Goal: Task Accomplishment & Management: Use online tool/utility

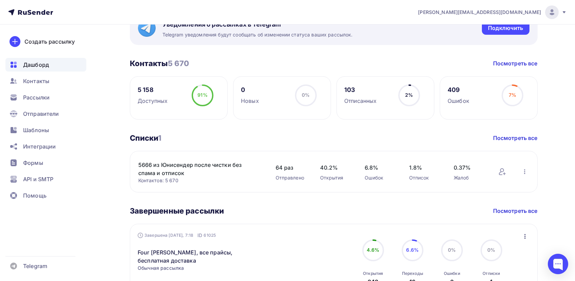
scroll to position [170, 0]
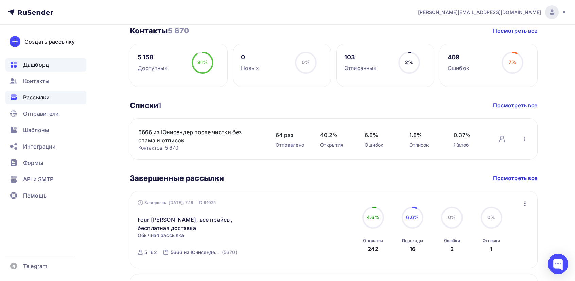
click at [41, 99] on span "Рассылки" at bounding box center [36, 97] width 27 height 8
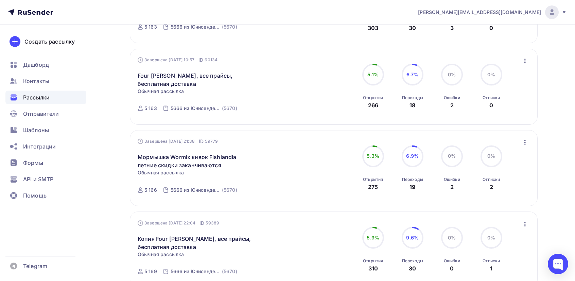
scroll to position [238, 0]
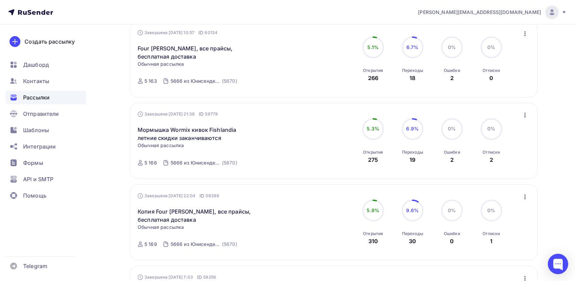
click at [523, 116] on icon "button" at bounding box center [525, 115] width 8 height 8
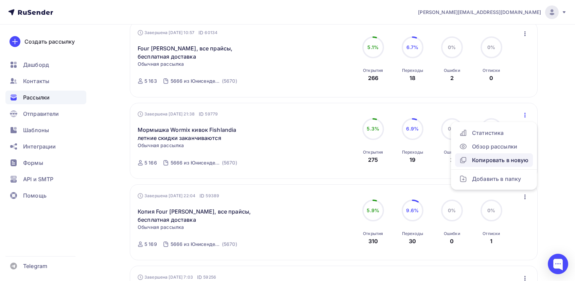
click at [493, 160] on div "Копировать в новую" at bounding box center [494, 160] width 70 height 8
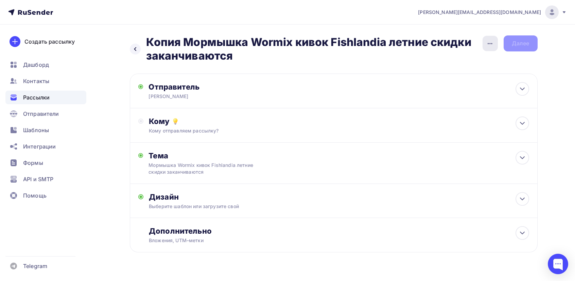
click at [490, 45] on icon "button" at bounding box center [490, 43] width 8 height 8
click at [451, 77] on div "Переименовать рассылку" at bounding box center [454, 78] width 84 height 8
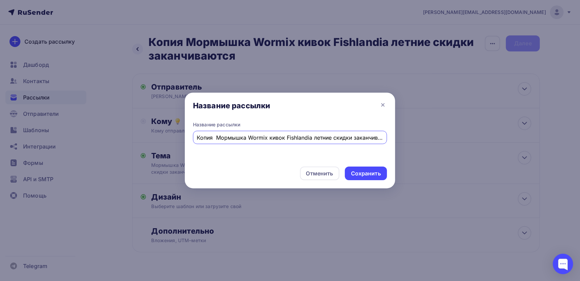
scroll to position [0, 11]
drag, startPoint x: 302, startPoint y: 137, endPoint x: 392, endPoint y: 135, distance: 89.8
click at [392, 135] on div "Название рассылки Копия Мормышка Wormix кивок Fishlandia летние скидки заканчив…" at bounding box center [290, 141] width 210 height 40
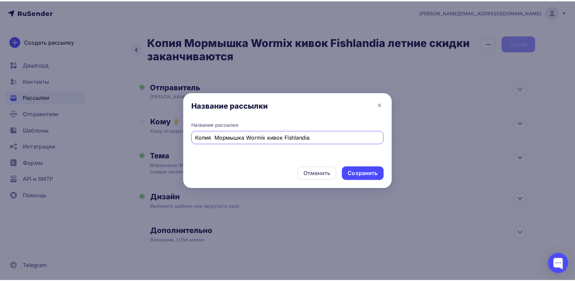
scroll to position [0, 0]
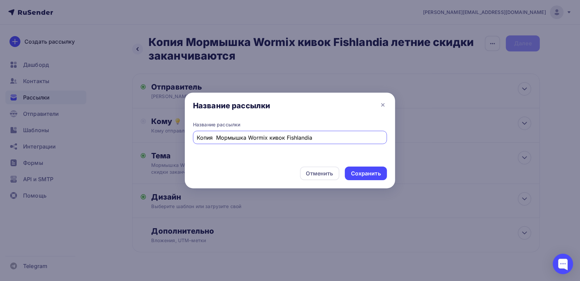
drag, startPoint x: 211, startPoint y: 135, endPoint x: 191, endPoint y: 136, distance: 20.4
click at [191, 136] on div "Название рассылки Копия Мормышка Wormix кивок Fishlandia" at bounding box center [290, 141] width 210 height 40
click at [301, 136] on input "Мормышка Wormix кивок Fishlandia" at bounding box center [290, 137] width 186 height 8
drag, startPoint x: 309, startPoint y: 137, endPoint x: 190, endPoint y: 136, distance: 119.3
click at [190, 136] on div "Название рассылки Мормышка Wormix кивок Fishlandia, ящики Ice Box" at bounding box center [290, 141] width 210 height 40
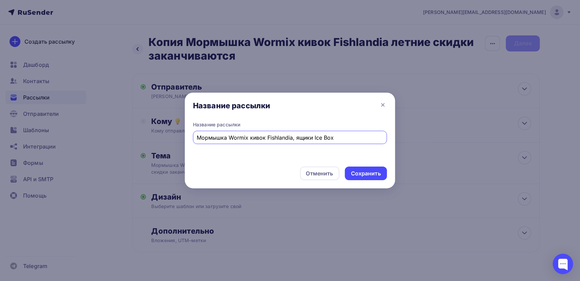
click at [342, 138] on input "Мормышка Wormix кивок Fishlandia, ящики Ice Box" at bounding box center [290, 137] width 186 height 8
type input "Мормышка Wormix кивок Fishlandia, ящики Ice Box"
click at [369, 175] on div "Сохранить" at bounding box center [366, 173] width 30 height 8
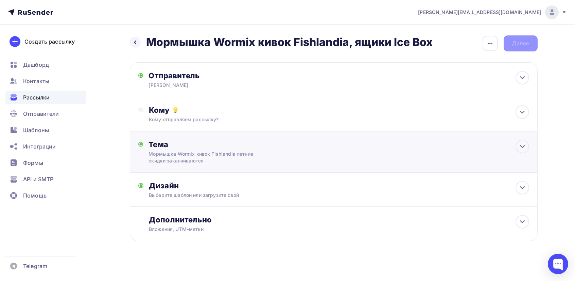
click at [202, 158] on div "Мормышка Wormix кивок Fishlandia летние скидки заканчиваются" at bounding box center [209, 157] width 121 height 14
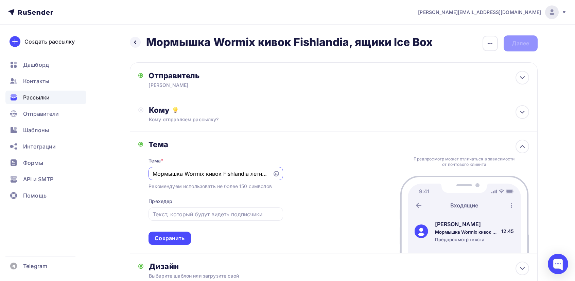
drag, startPoint x: 269, startPoint y: 173, endPoint x: 130, endPoint y: 169, distance: 138.8
click at [126, 169] on div "Назад Мормышка Wormix кивок Fishlandia, ящики Ice Box Мормышка Wormix кивок Fis…" at bounding box center [287, 194] width 557 height 341
paste input "Мормышка Wormix кивок Fishlandia, ящики Ice Box"
type input "Мормышка Wormix кивок Fishlandia, ящики Ice Box"
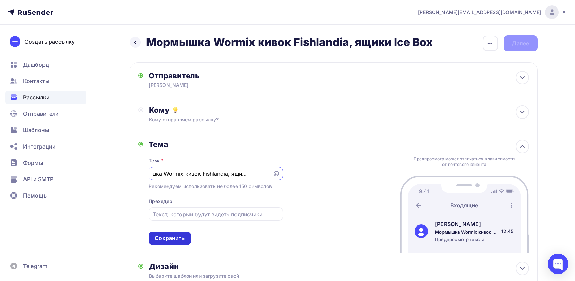
scroll to position [0, 0]
click at [174, 236] on div "Сохранить" at bounding box center [170, 238] width 30 height 8
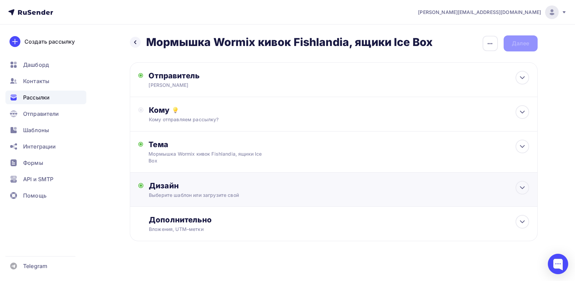
click at [216, 190] on div "Дизайн" at bounding box center [339, 186] width 380 height 10
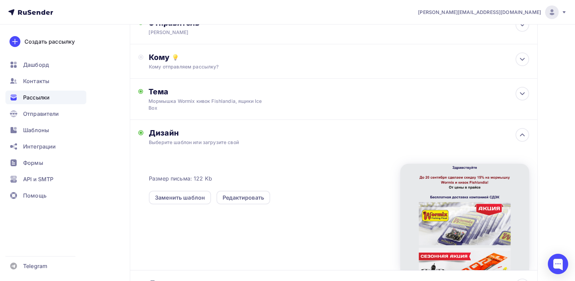
scroll to position [68, 0]
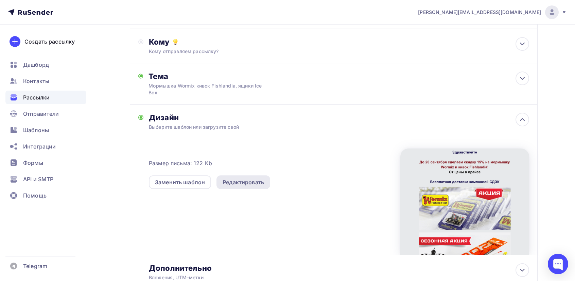
click at [258, 181] on div "Редактировать" at bounding box center [243, 182] width 41 height 8
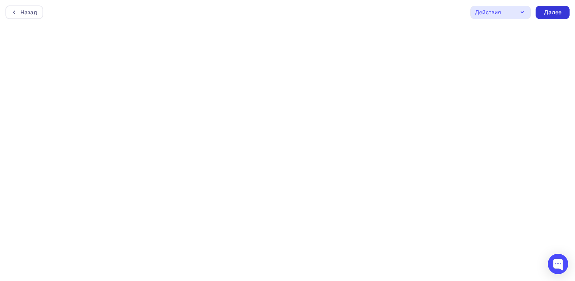
click at [553, 12] on div "Далее" at bounding box center [553, 13] width 18 height 8
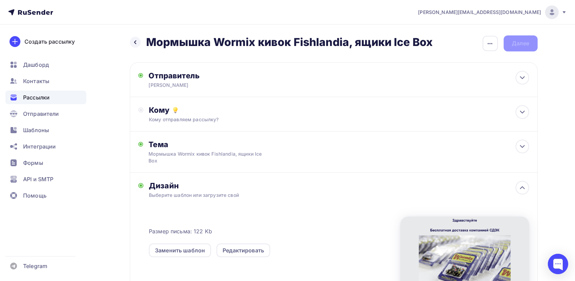
click at [518, 44] on div "Назад Мормышка Wormix кивок Fishlandia, ящики Ice Box Мормышка Wormix кивок Fis…" at bounding box center [334, 43] width 408 height 16
click at [209, 114] on div "Кому" at bounding box center [339, 110] width 380 height 10
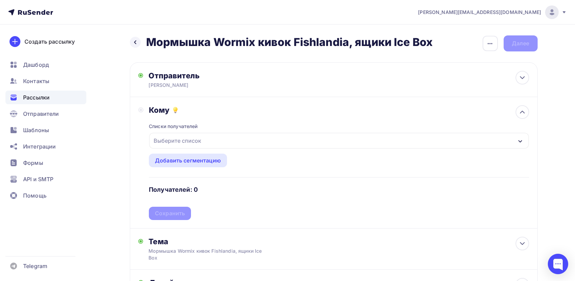
click at [192, 140] on div "Выберите список" at bounding box center [177, 140] width 53 height 12
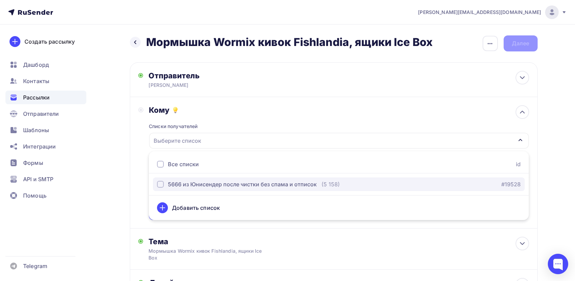
click at [187, 185] on div "5666 из Юнисендер после чистки без спама и отписок" at bounding box center [242, 184] width 149 height 8
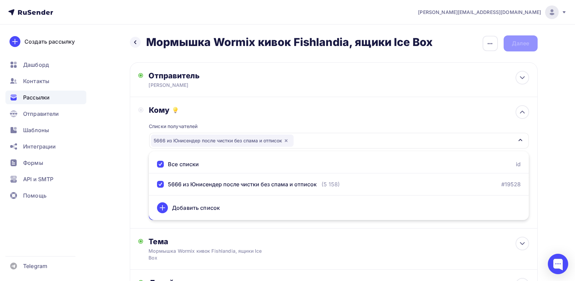
click at [141, 198] on div "Кому Списки получателей 5666 из [GEOGRAPHIC_DATA] после чистки без спама и отпи…" at bounding box center [333, 162] width 391 height 115
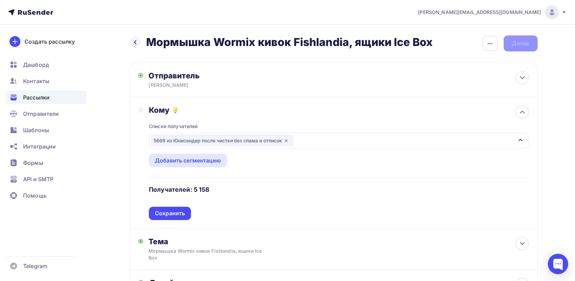
click at [160, 210] on div "Сохранить" at bounding box center [170, 213] width 30 height 8
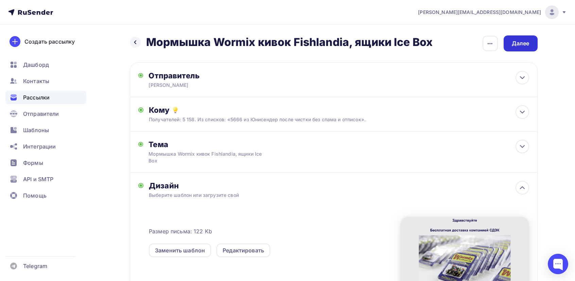
click at [530, 44] on div "Далее" at bounding box center [521, 43] width 34 height 16
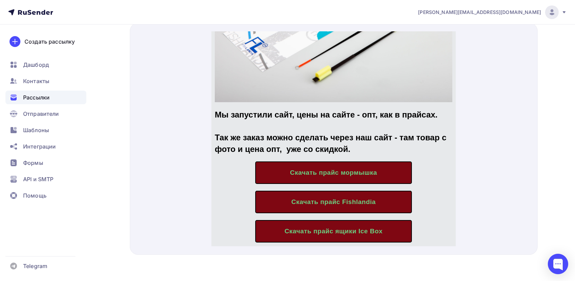
scroll to position [340, 0]
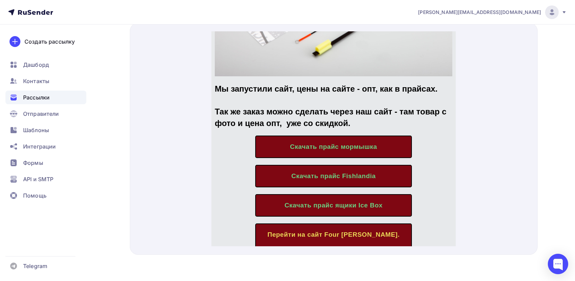
click at [360, 135] on span "Скачать прайс мормышка" at bounding box center [333, 138] width 87 height 7
click at [349, 164] on span "Скачать прайс Fishlandia" at bounding box center [333, 167] width 84 height 7
click at [355, 193] on span "Скачать прайс ящики Ice Box" at bounding box center [334, 196] width 98 height 7
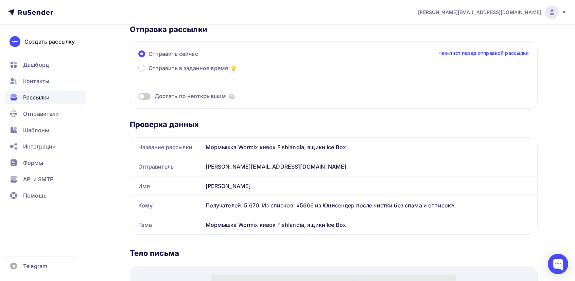
scroll to position [0, 0]
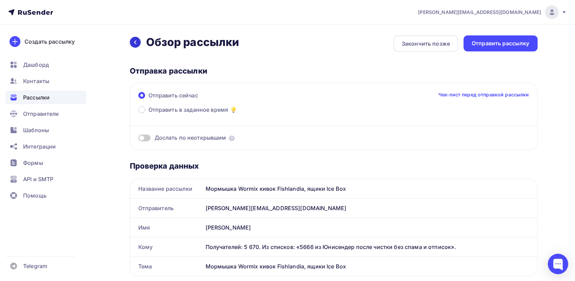
click at [137, 41] on icon at bounding box center [135, 41] width 5 height 5
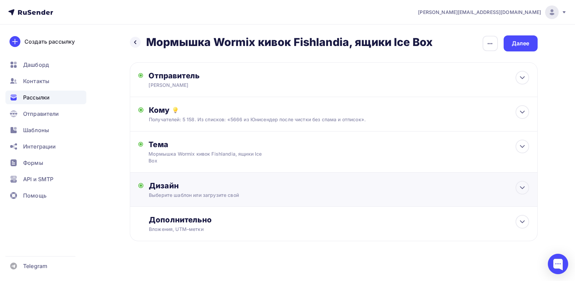
click at [216, 195] on div "Выберите шаблон или загрузите свой" at bounding box center [320, 194] width 342 height 7
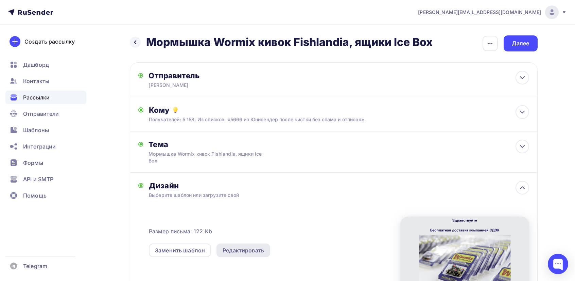
click at [235, 250] on div "Редактировать" at bounding box center [243, 250] width 41 height 8
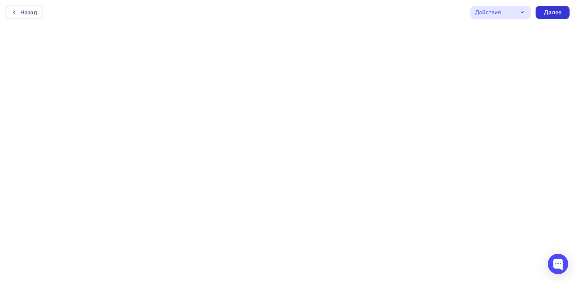
click at [553, 12] on div "Далее" at bounding box center [553, 13] width 18 height 8
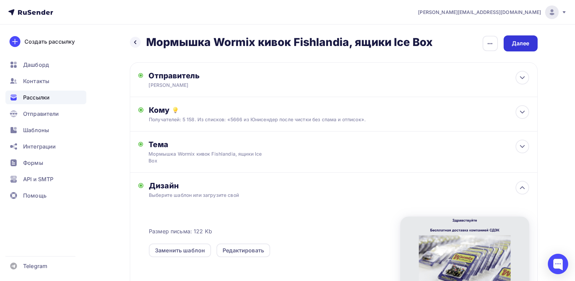
click at [522, 45] on div "Далее" at bounding box center [521, 43] width 18 height 8
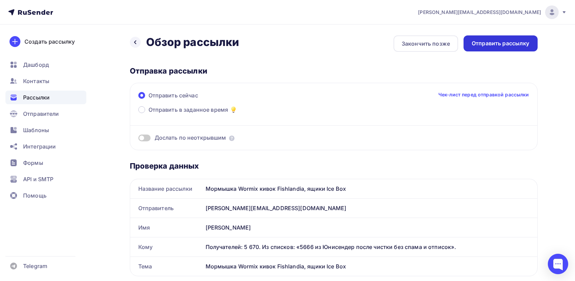
click at [503, 45] on div "Отправить рассылку" at bounding box center [501, 43] width 58 height 8
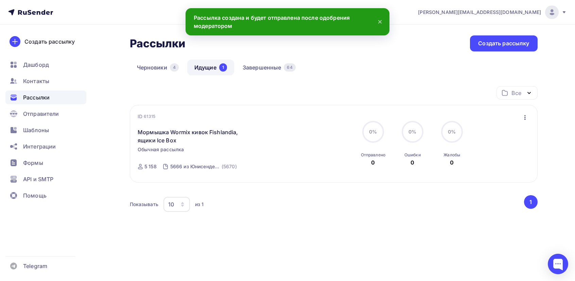
click at [38, 98] on span "Рассылки" at bounding box center [36, 97] width 27 height 8
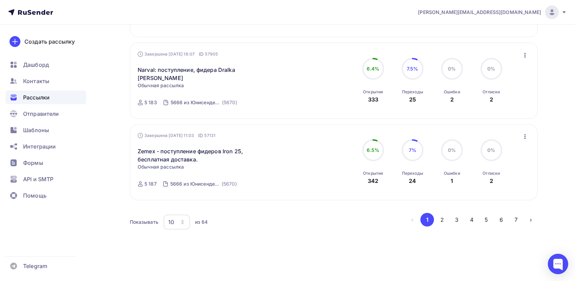
scroll to position [709, 0]
click at [443, 220] on button "2" at bounding box center [443, 218] width 14 height 14
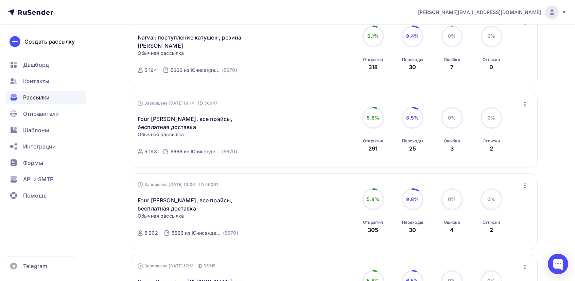
scroll to position [63, 0]
